Goal: Information Seeking & Learning: Learn about a topic

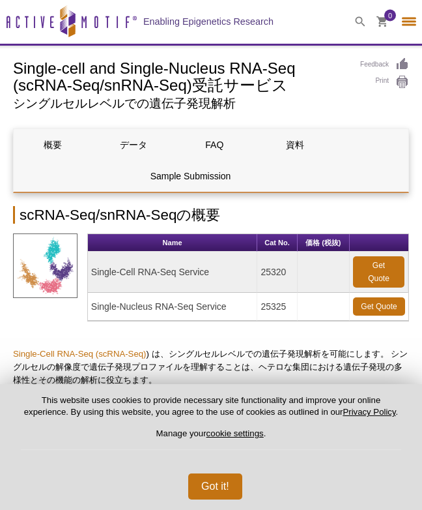
select select "[GEOGRAPHIC_DATA]"
select select "日本語"
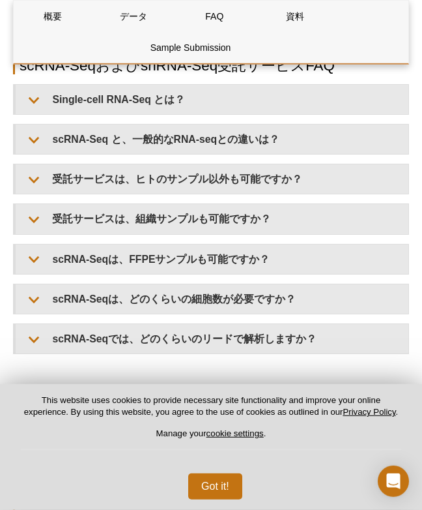
scroll to position [1540, 0]
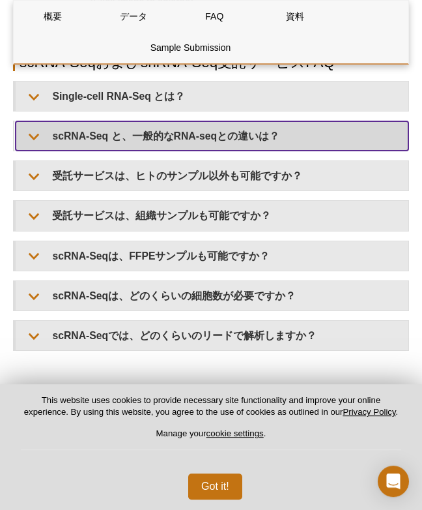
click at [311, 144] on summary "scRNA-Seq と、一般的なRNA-seqとの違いは？" at bounding box center [212, 135] width 393 height 29
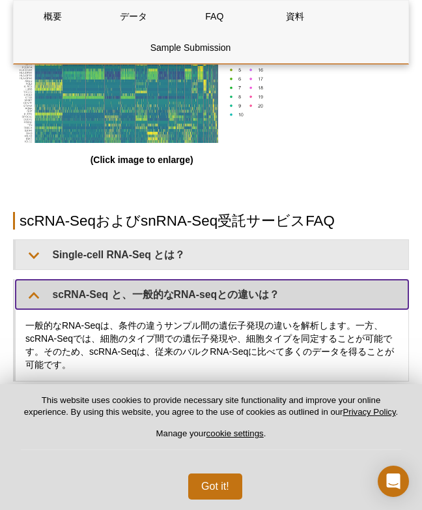
scroll to position [1387, 0]
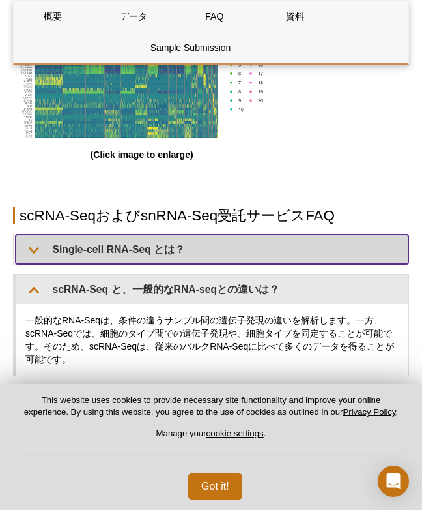
click at [28, 257] on summary "Single-cell RNA-Seq とは？" at bounding box center [212, 249] width 393 height 29
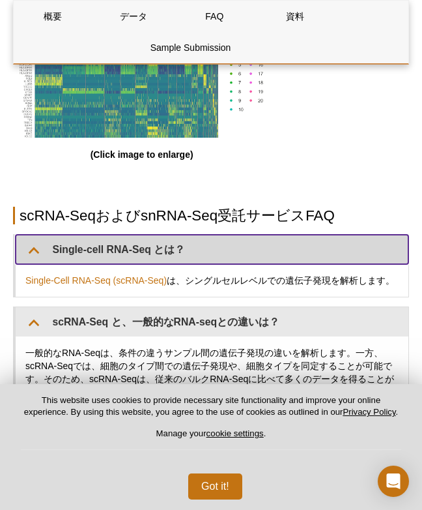
click at [37, 255] on summary "Single-cell RNA-Seq とは？" at bounding box center [212, 249] width 393 height 29
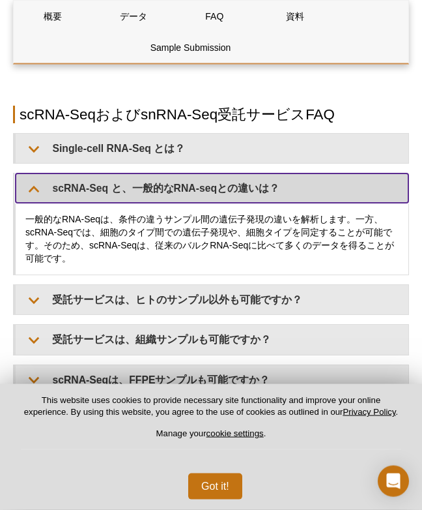
click at [40, 203] on summary "scRNA-Seq と、一般的なRNA-seqとの違いは？" at bounding box center [212, 187] width 393 height 29
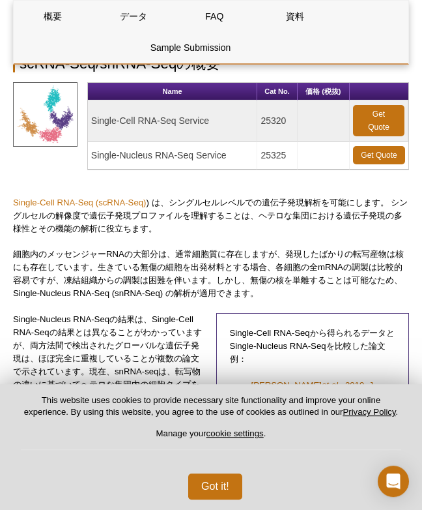
scroll to position [0, 0]
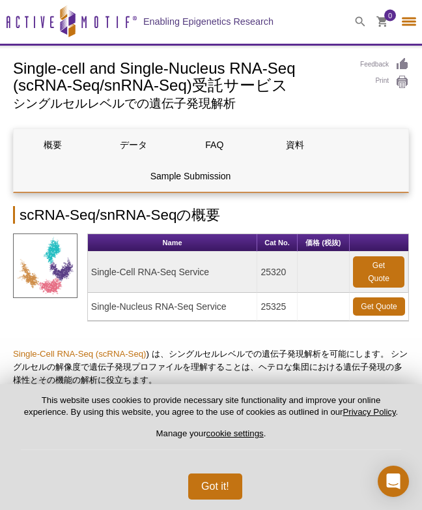
select select "[GEOGRAPHIC_DATA]"
select select "日本語"
select select "[GEOGRAPHIC_DATA]"
select select "日本語"
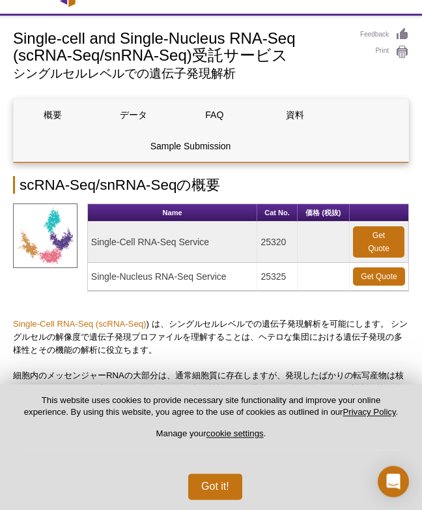
scroll to position [60, 0]
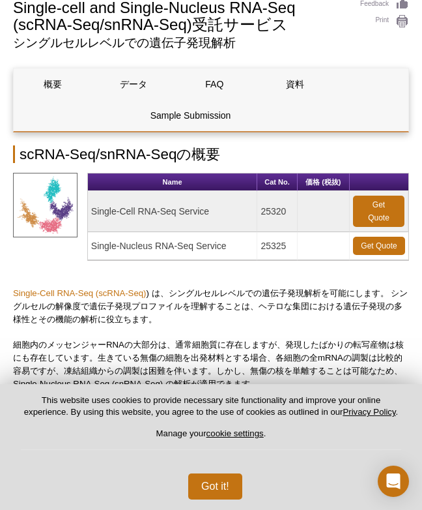
click at [129, 91] on link "データ" at bounding box center [133, 83] width 79 height 31
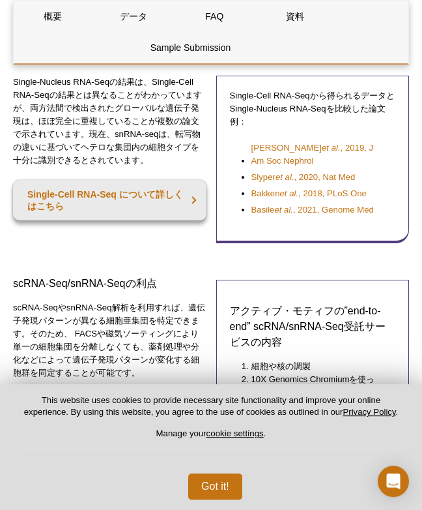
scroll to position [401, 0]
